Goal: Task Accomplishment & Management: Manage account settings

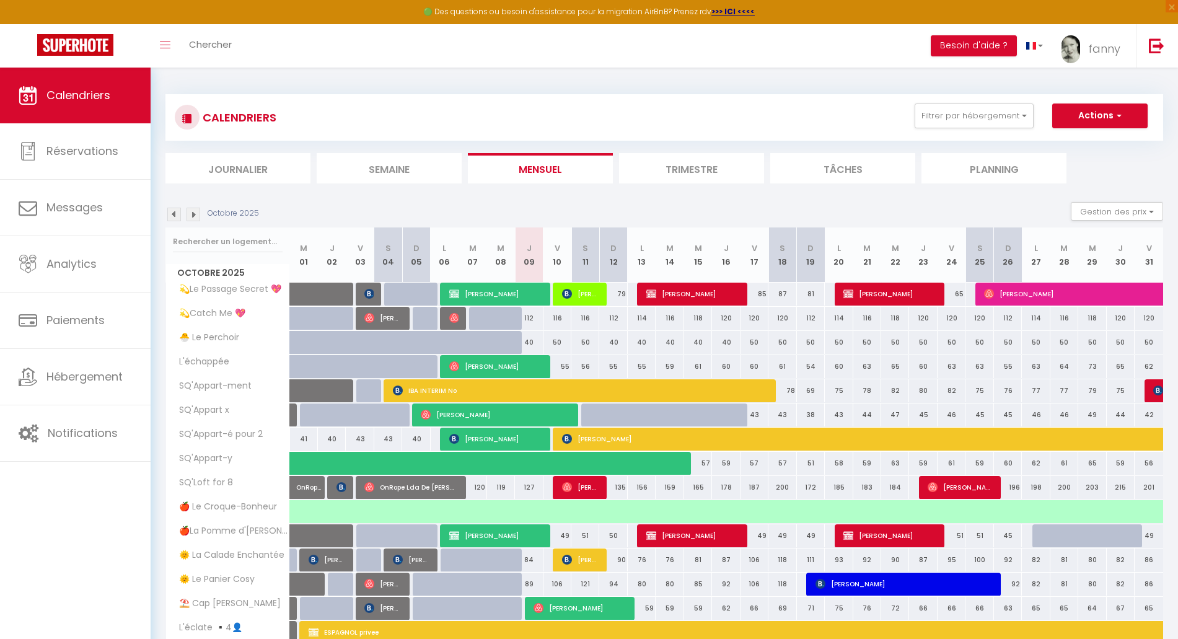
select select "0"
select select "42733"
select select "46278"
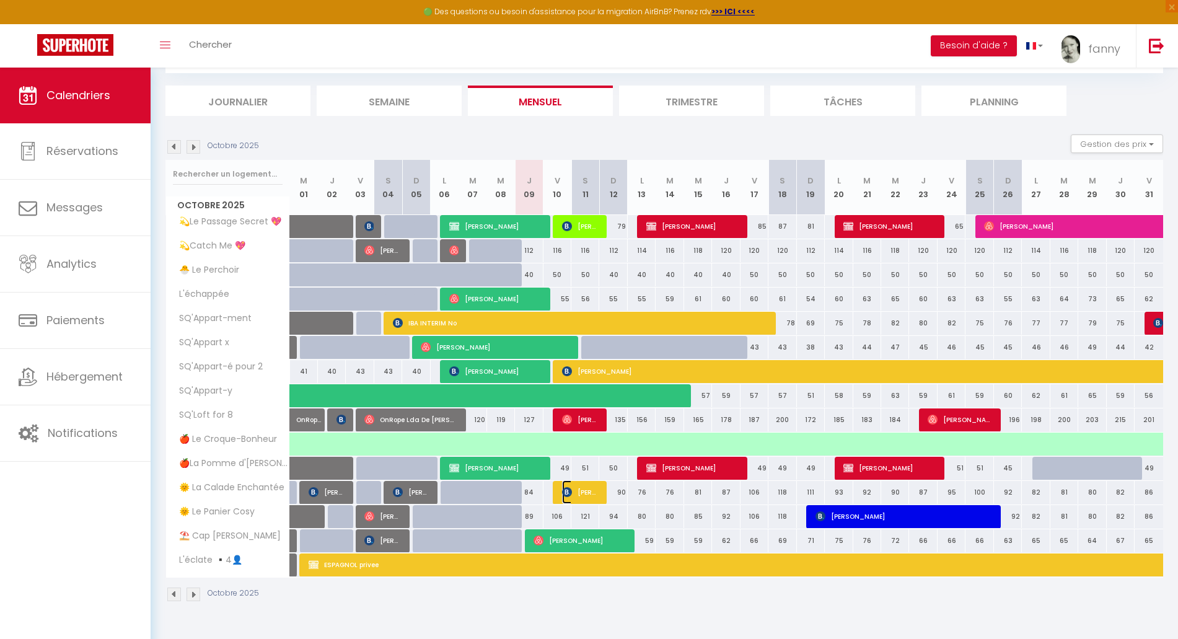
click at [577, 491] on span "[PERSON_NAME]" at bounding box center [580, 492] width 37 height 24
select select
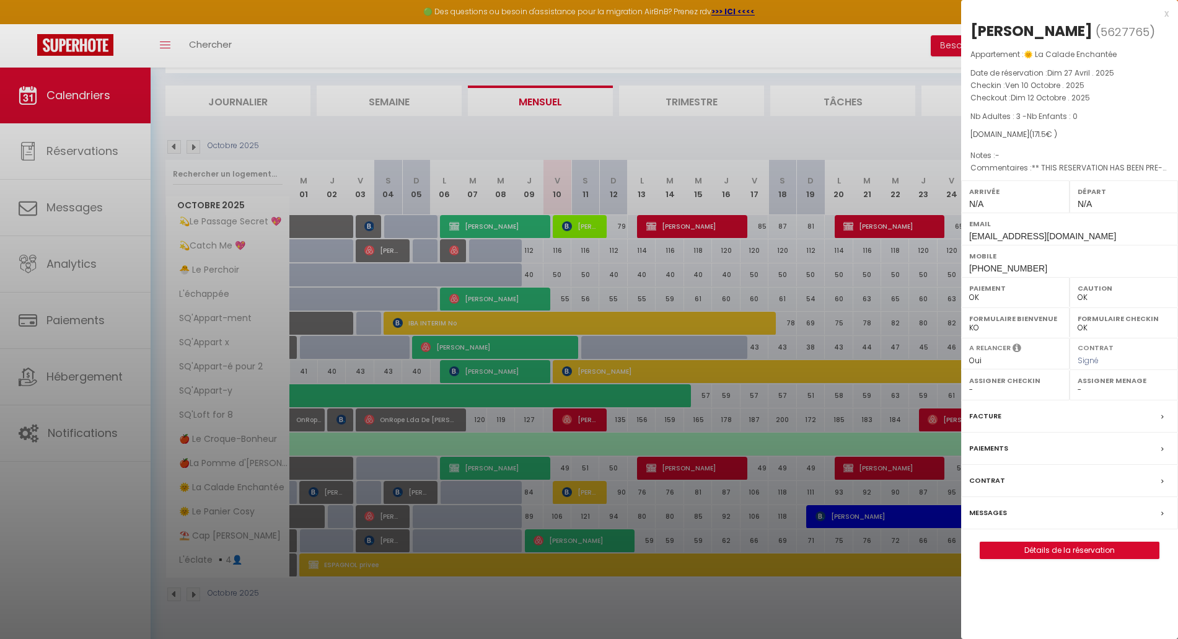
click at [722, 605] on div at bounding box center [589, 319] width 1178 height 639
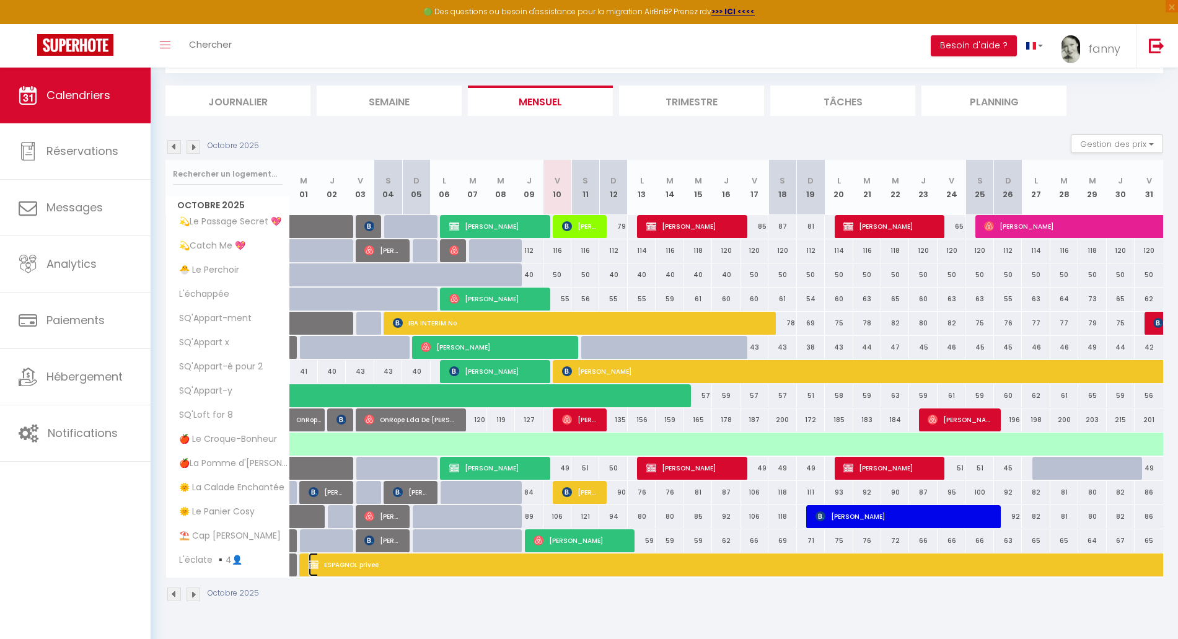
click at [416, 564] on span "ESPAGNOL privee" at bounding box center [749, 565] width 883 height 24
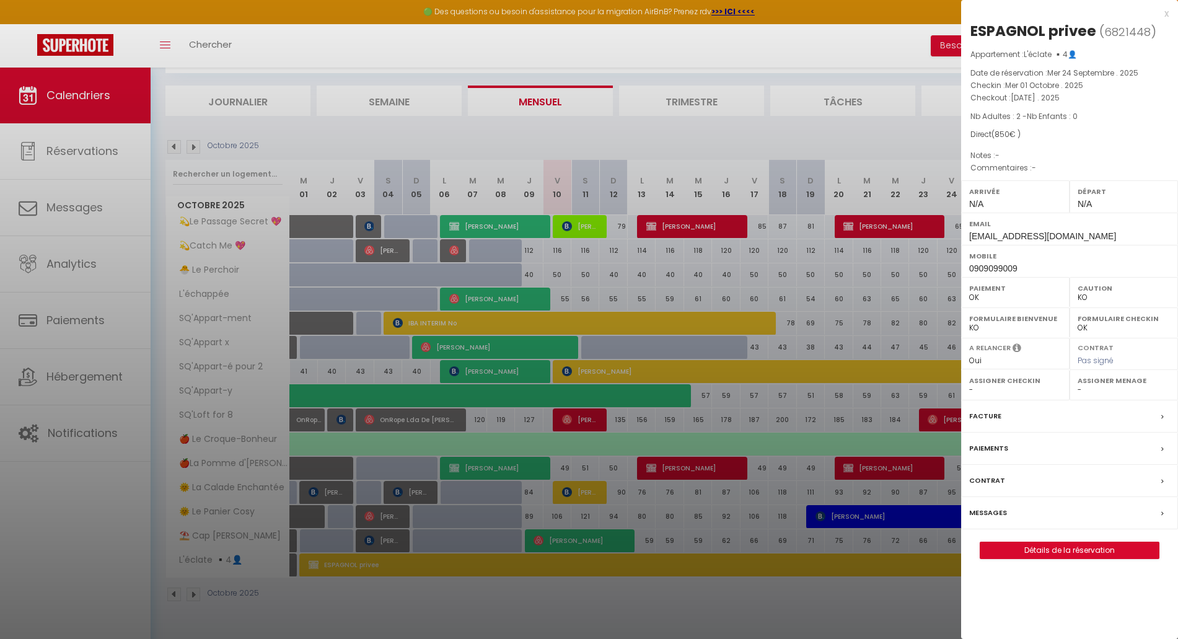
click at [603, 623] on div at bounding box center [589, 319] width 1178 height 639
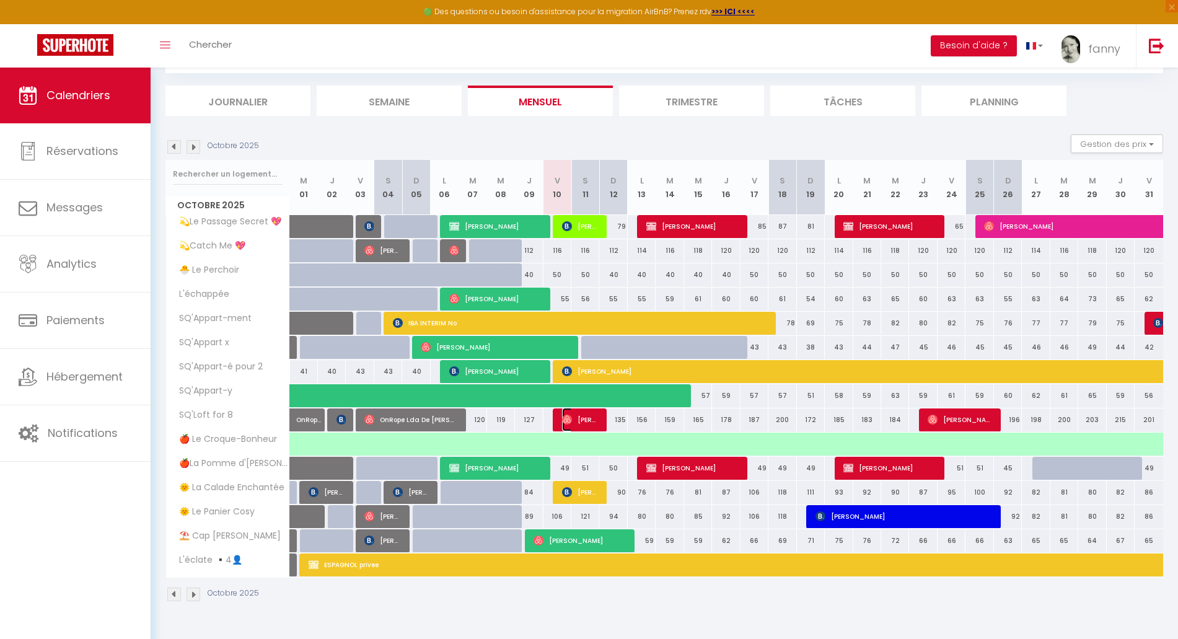
click at [584, 421] on span "[PERSON_NAME]" at bounding box center [580, 420] width 37 height 24
select select "OK"
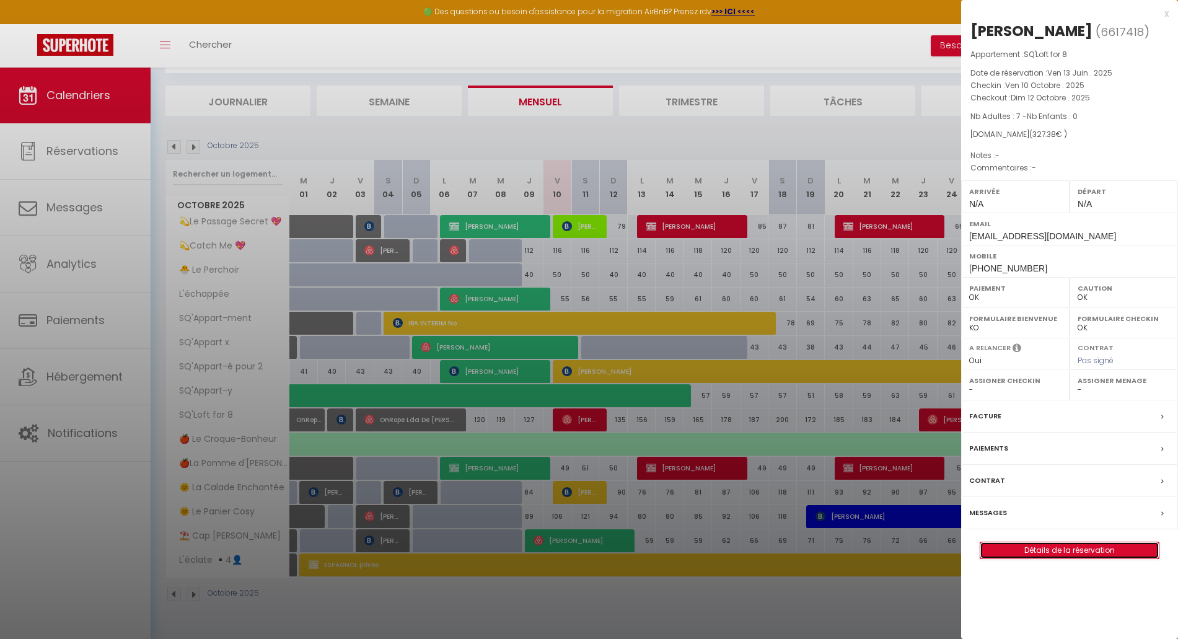
click at [1039, 549] on link "Détails de la réservation" at bounding box center [1069, 550] width 178 height 16
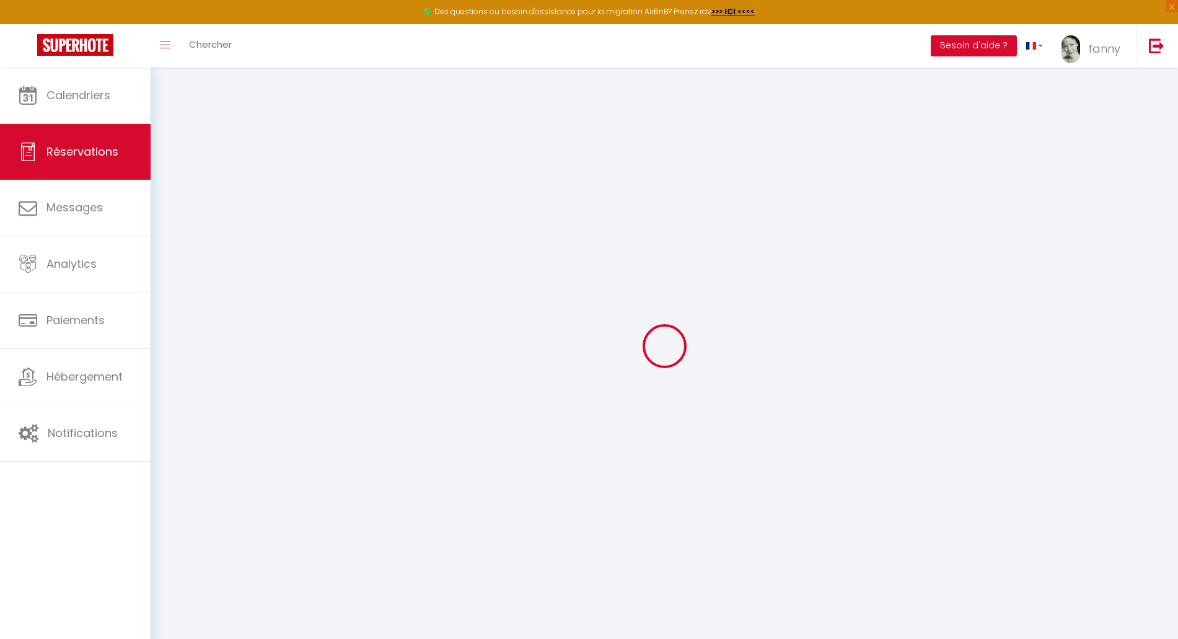
select select
checkbox input "false"
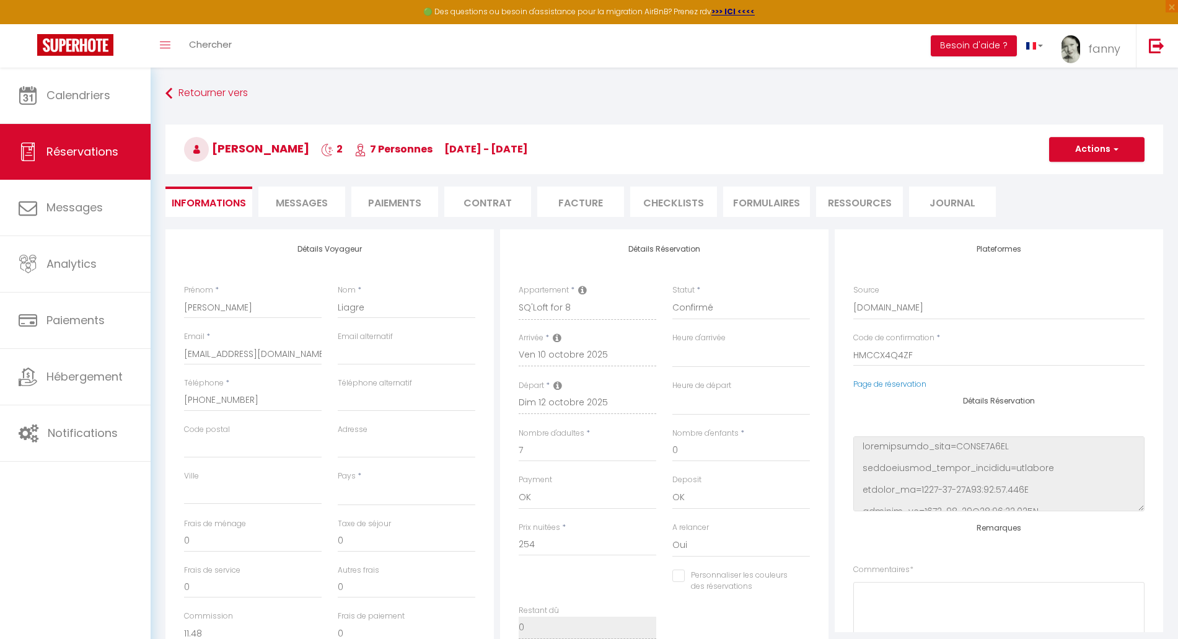
select select
checkbox input "false"
select select
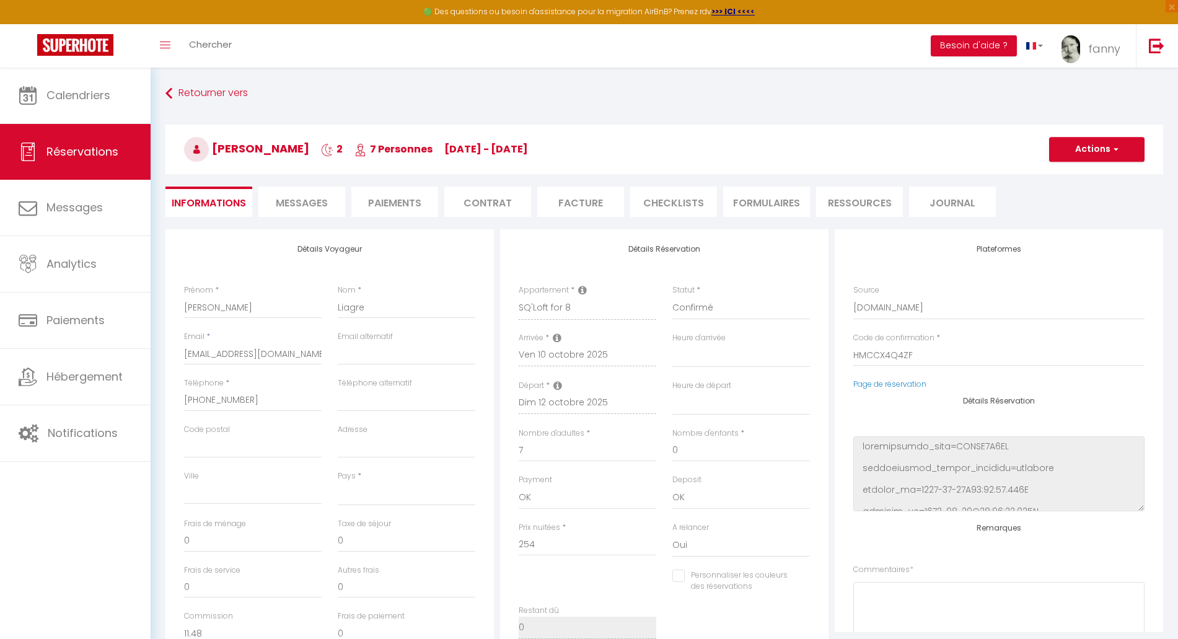
type input "65"
type input "8.38"
select select
checkbox input "false"
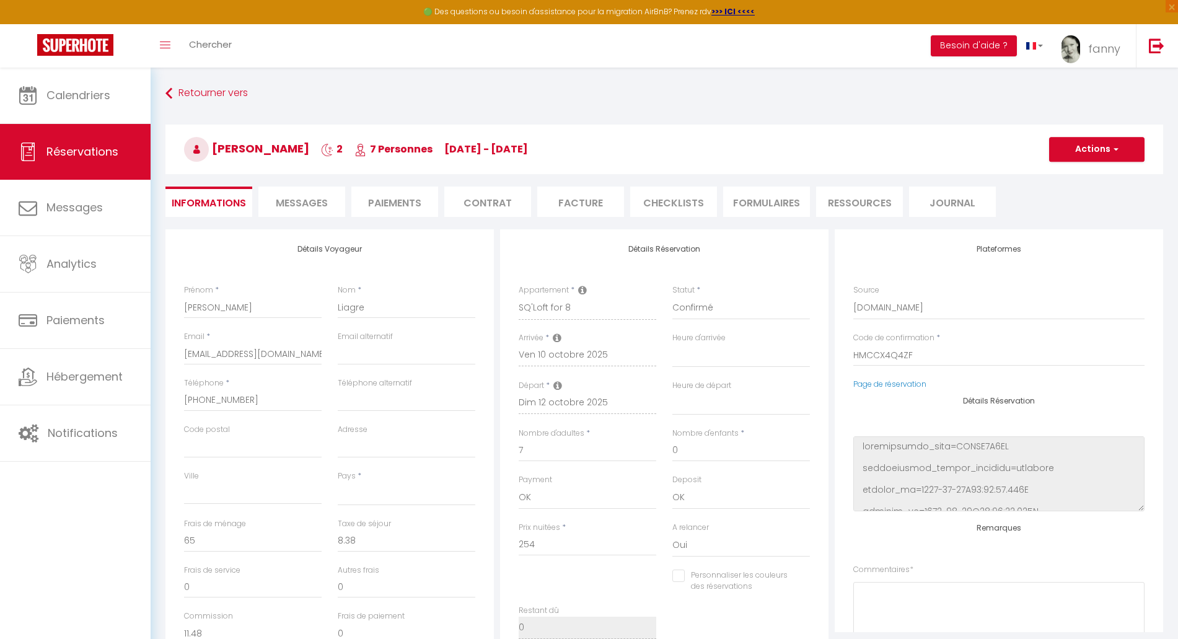
select select
checkbox input "false"
select select
click at [273, 197] on li "Messages" at bounding box center [301, 201] width 87 height 30
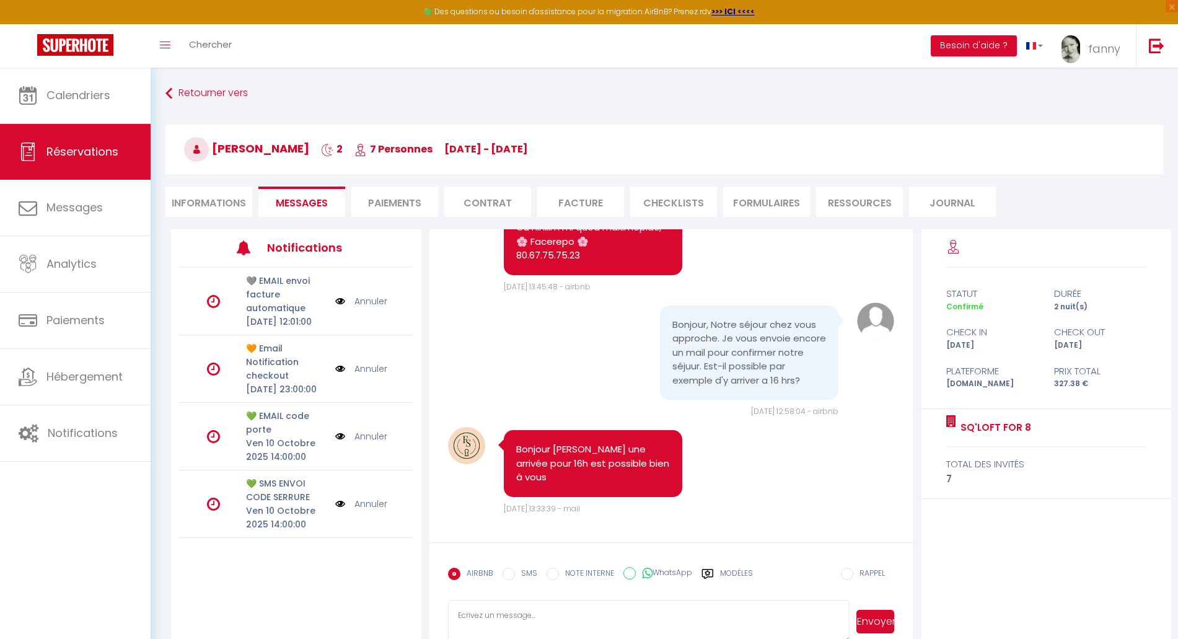
scroll to position [2003, 0]
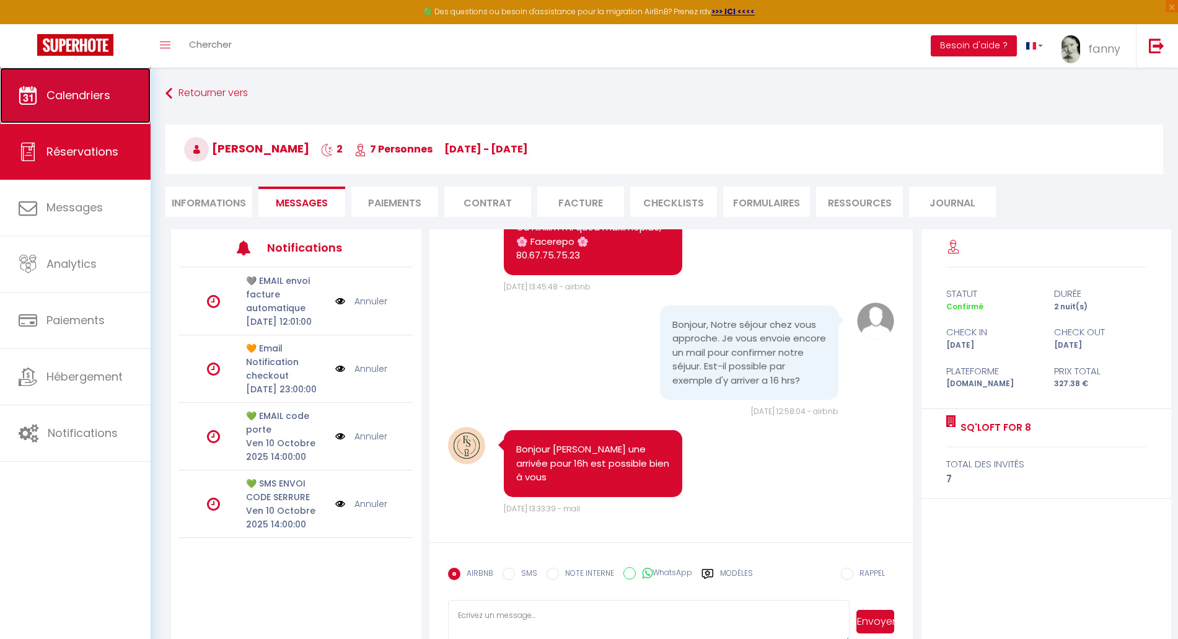
click at [95, 91] on span "Calendriers" at bounding box center [78, 94] width 64 height 15
